Goal: Task Accomplishment & Management: Use online tool/utility

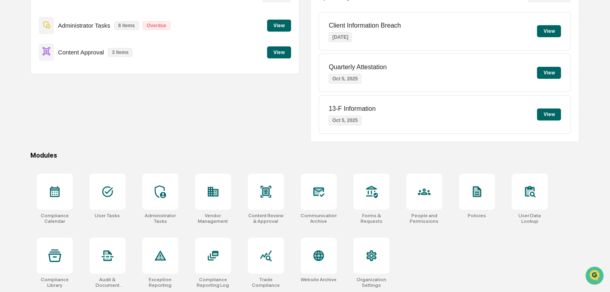
scroll to position [95, 0]
click at [158, 212] on div "Administrator Tasks" at bounding box center [160, 217] width 36 height 11
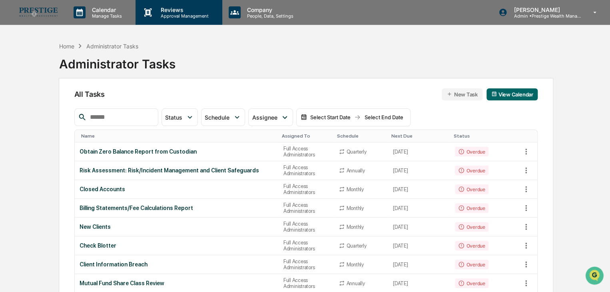
click at [181, 16] on p "Approval Management" at bounding box center [183, 16] width 58 height 6
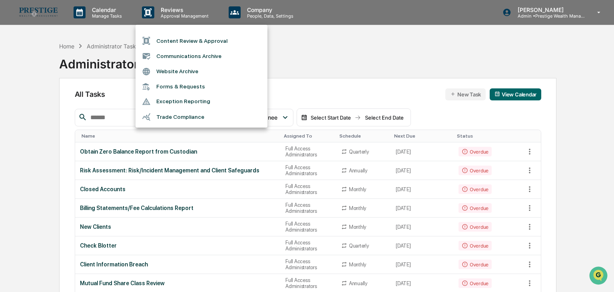
click at [186, 35] on li "Content Review & Approval" at bounding box center [202, 40] width 132 height 15
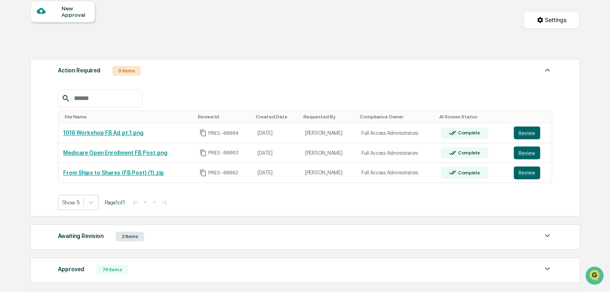
scroll to position [80, 0]
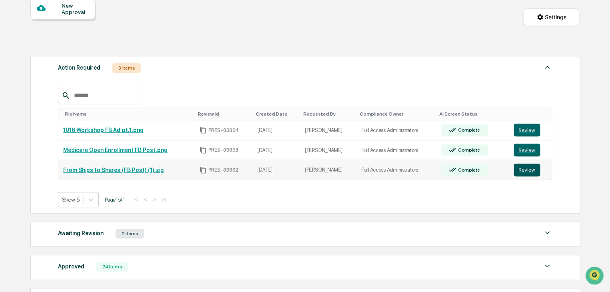
click at [529, 171] on button "Review" at bounding box center [527, 170] width 26 height 13
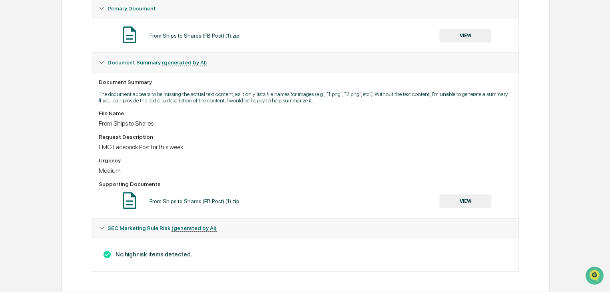
scroll to position [162, 0]
click at [473, 201] on button "VIEW" at bounding box center [465, 201] width 52 height 14
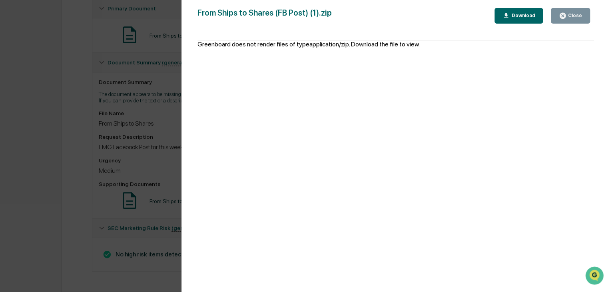
click at [525, 18] on div "Download" at bounding box center [522, 16] width 25 height 6
click at [575, 17] on div "Close" at bounding box center [575, 16] width 16 height 6
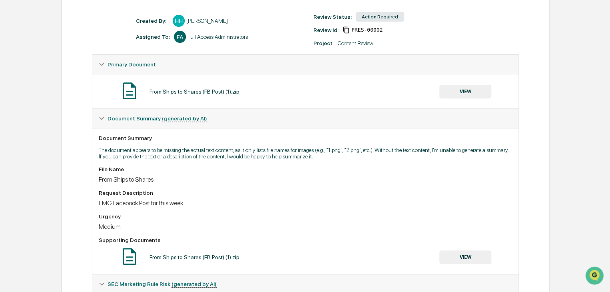
scroll to position [0, 0]
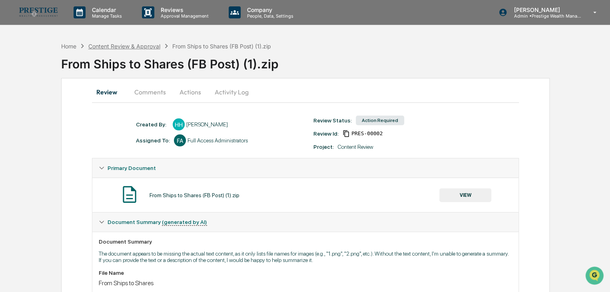
click at [130, 48] on div "Content Review & Approval" at bounding box center [124, 46] width 72 height 7
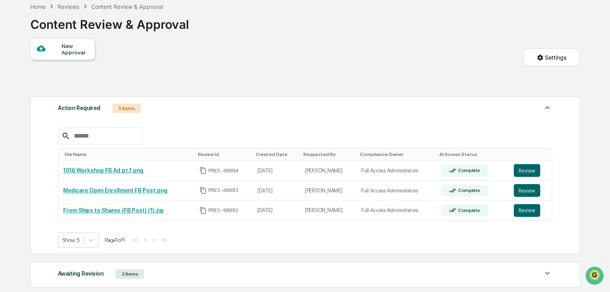
scroll to position [40, 0]
click at [535, 170] on button "Review" at bounding box center [527, 170] width 26 height 13
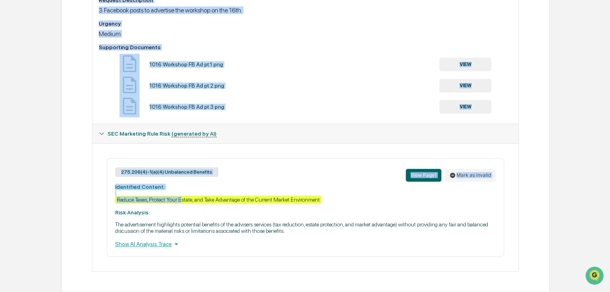
scroll to position [308, 0]
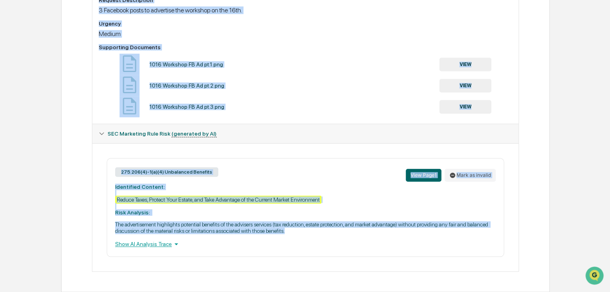
drag, startPoint x: 127, startPoint y: 21, endPoint x: 297, endPoint y: 232, distance: 270.7
click at [297, 232] on div "Created By: ‎ ‎ HH Hannah Haessig Assigned To: FA Full Access Administrators Re…" at bounding box center [305, 44] width 427 height 453
copy div "Created By: ‎ ‎ HH Hannah Haessig Assigned To: FA Full Access Administrators Re…"
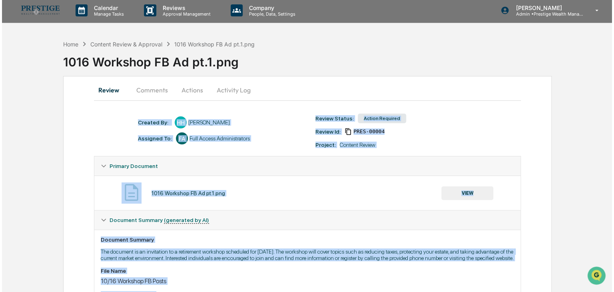
scroll to position [0, 0]
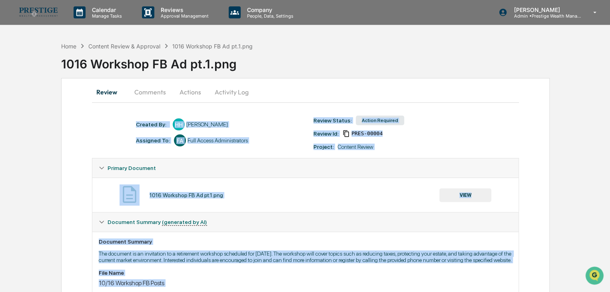
click at [152, 92] on button "Comments" at bounding box center [150, 91] width 44 height 19
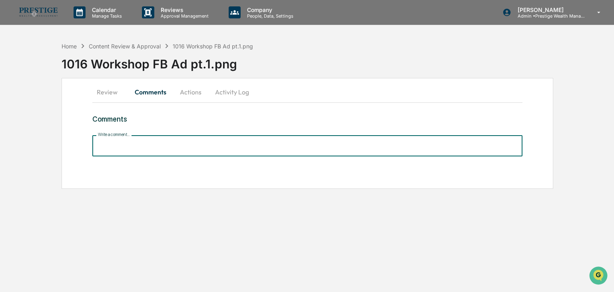
click at [151, 148] on input "Write a comment..." at bounding box center [307, 145] width 430 height 21
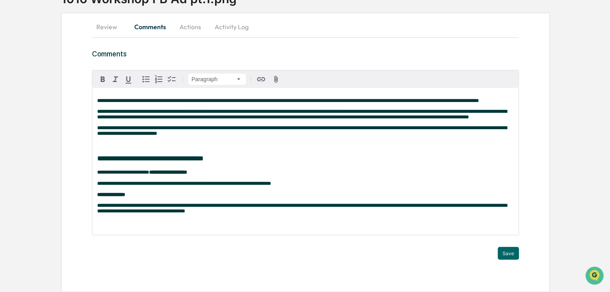
scroll to position [84, 0]
click at [154, 170] on strong "**********" at bounding box center [168, 172] width 38 height 5
click at [510, 249] on button "Save" at bounding box center [508, 253] width 21 height 13
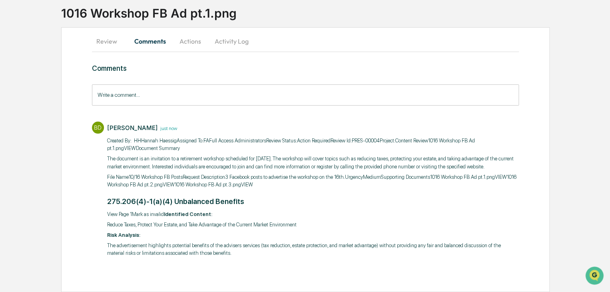
scroll to position [0, 0]
